Goal: Transaction & Acquisition: Purchase product/service

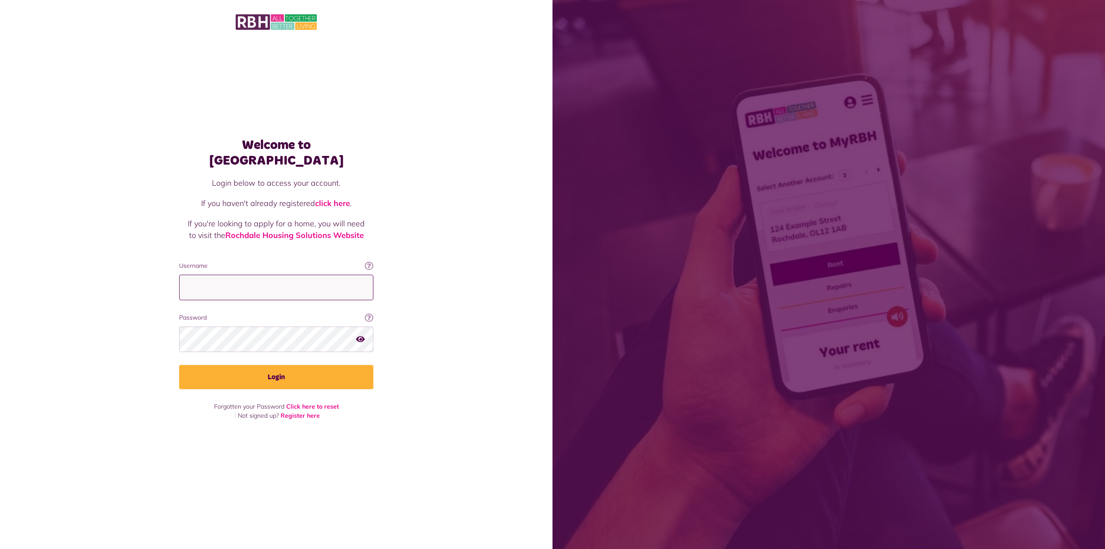
type input "**********"
click at [517, 249] on div "Welcome to MyRBH Login below to access your account. If you haven't already reg…" at bounding box center [276, 259] width 552 height 518
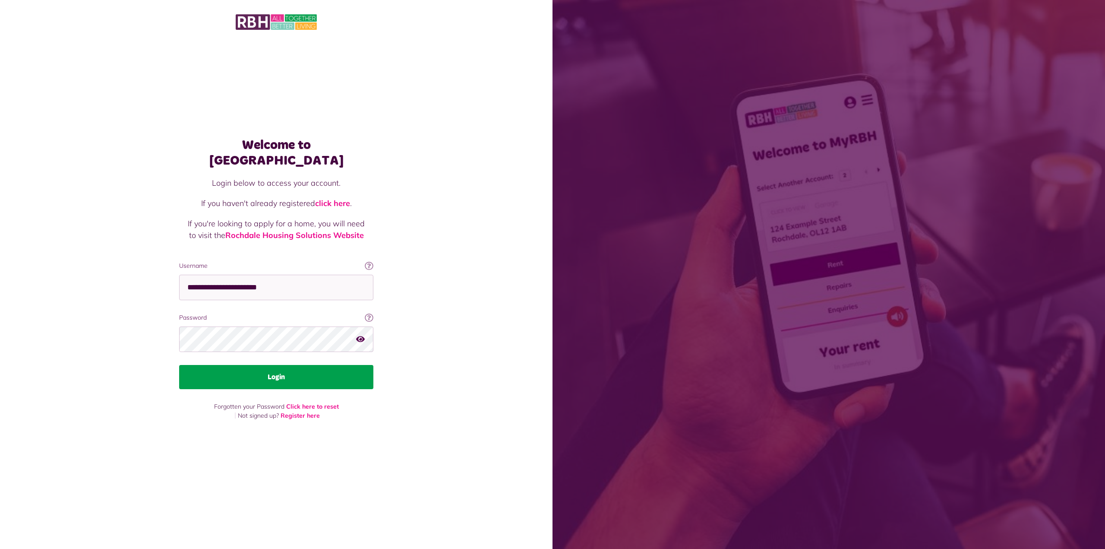
click at [308, 367] on button "Login" at bounding box center [276, 377] width 194 height 24
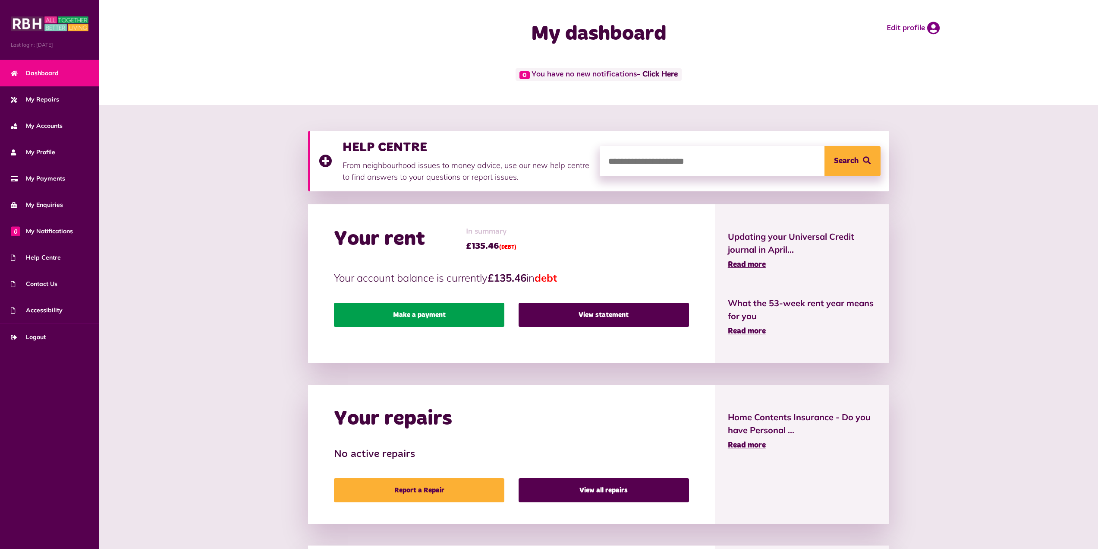
click at [400, 320] on link "Make a payment" at bounding box center [419, 315] width 170 height 24
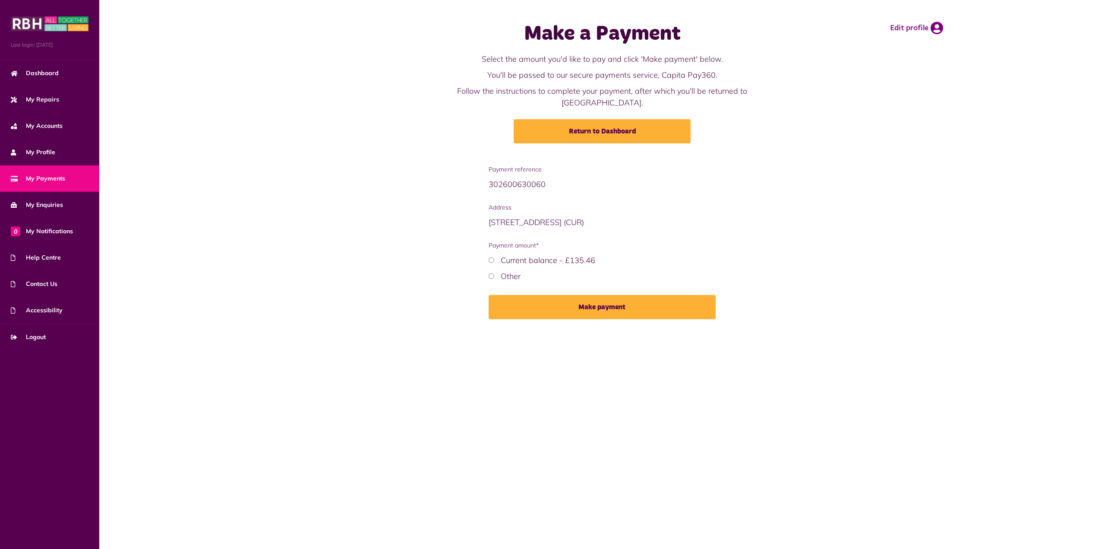
click at [495, 254] on div "Current balance - £135.46" at bounding box center [602, 260] width 227 height 12
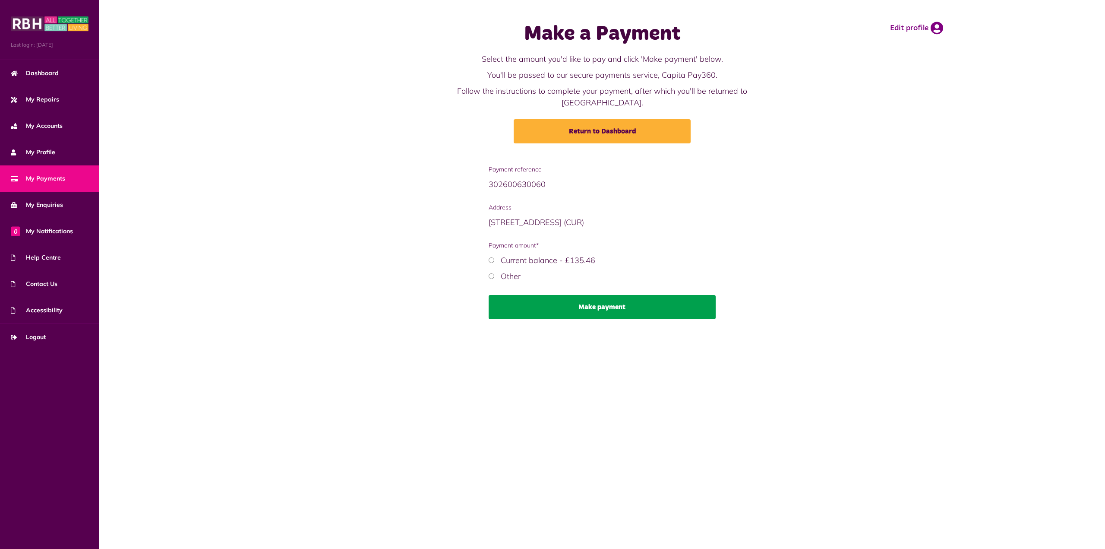
click at [561, 298] on button "Make payment" at bounding box center [602, 307] width 227 height 24
